Goal: Information Seeking & Learning: Learn about a topic

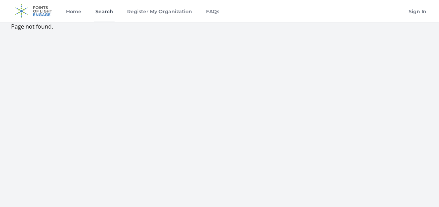
click at [105, 12] on link "Search" at bounding box center [104, 11] width 21 height 22
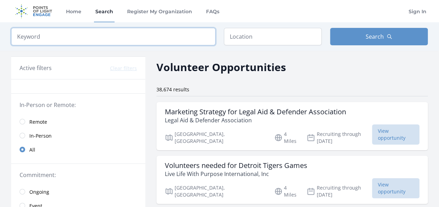
click at [171, 41] on input "search" at bounding box center [113, 36] width 204 height 17
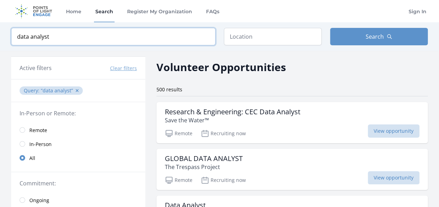
type input "data analyst"
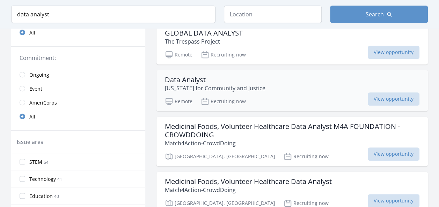
scroll to position [154, 0]
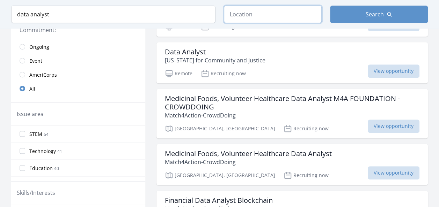
click at [251, 12] on input "text" at bounding box center [273, 14] width 98 height 17
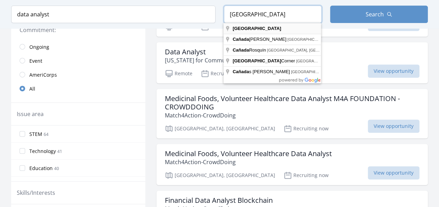
type input "Canada"
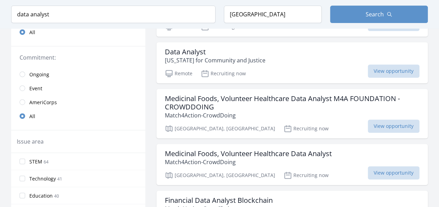
scroll to position [181, 0]
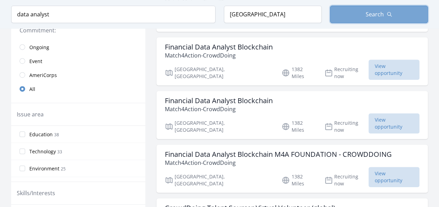
click at [376, 8] on button "Search" at bounding box center [379, 14] width 98 height 17
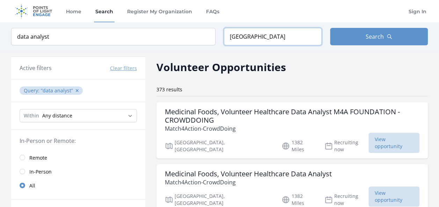
drag, startPoint x: 251, startPoint y: 36, endPoint x: 218, endPoint y: 34, distance: 33.6
click at [218, 34] on form "Keyword data analyst Location Canada Search" at bounding box center [219, 36] width 417 height 17
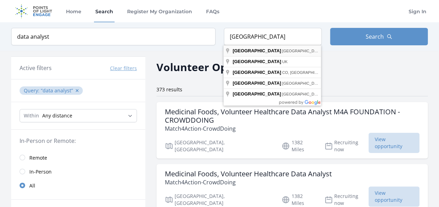
type input "Windsor, ON, Canada"
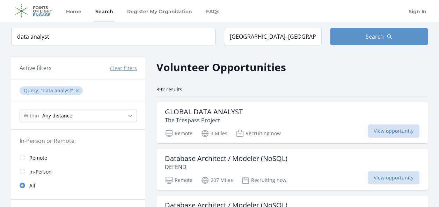
click at [26, 154] on link "Remote" at bounding box center [78, 158] width 134 height 14
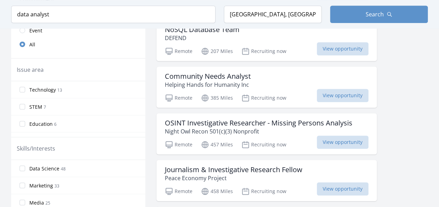
scroll to position [223, 0]
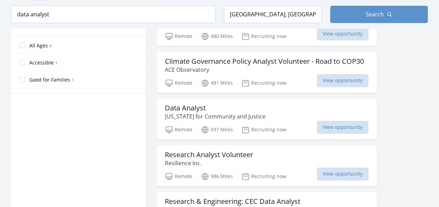
scroll to position [433, 0]
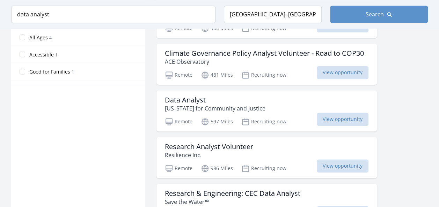
click at [151, 145] on div "Active filters Clear filters Presence : Remote ✕ Query : data analyst ✕ Within …" at bounding box center [219, 128] width 417 height 1021
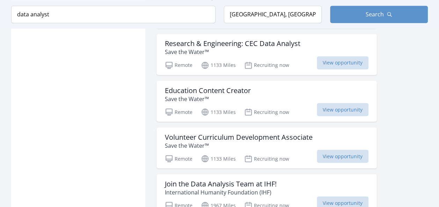
scroll to position [587, 0]
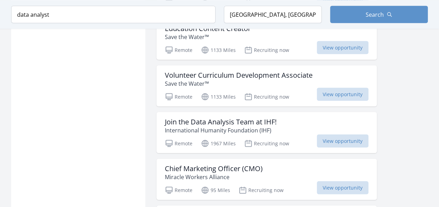
scroll to position [656, 0]
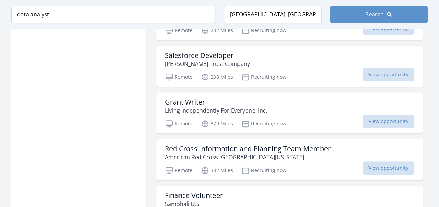
scroll to position [1536, 0]
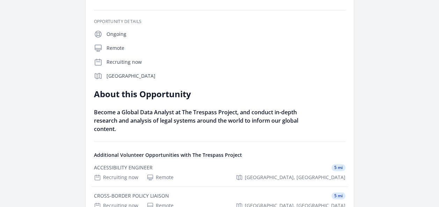
scroll to position [168, 0]
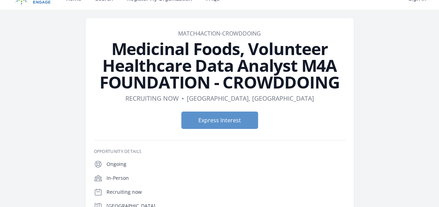
scroll to position [14, 0]
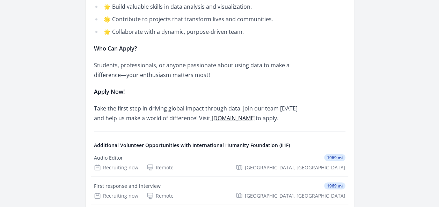
scroll to position [517, 0]
